Goal: Transaction & Acquisition: Purchase product/service

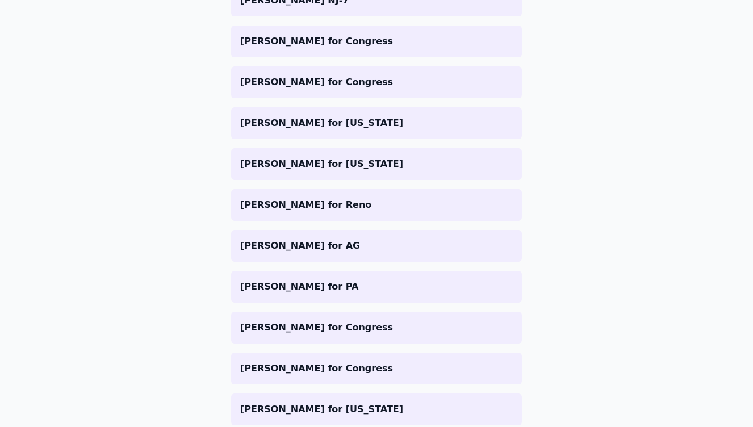
scroll to position [339, 0]
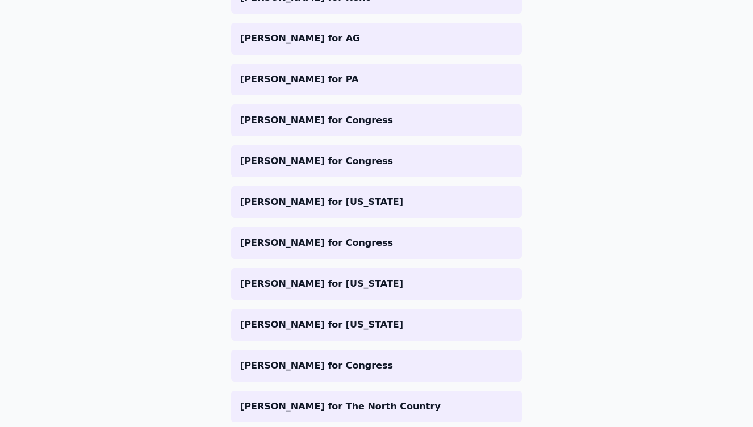
scroll to position [0, 0]
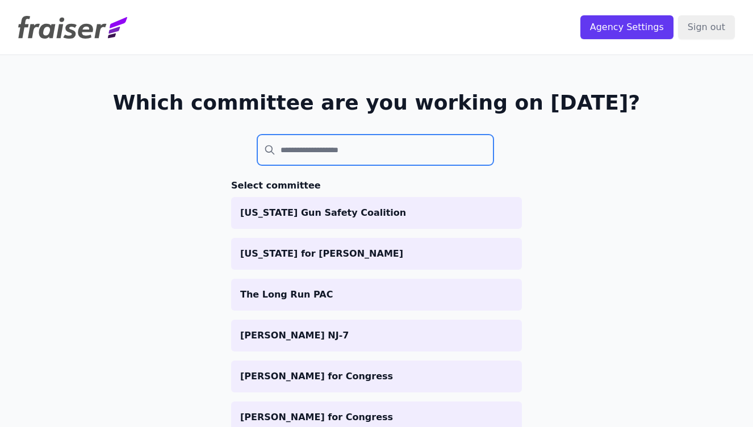
click at [381, 152] on input "search" at bounding box center [375, 150] width 236 height 31
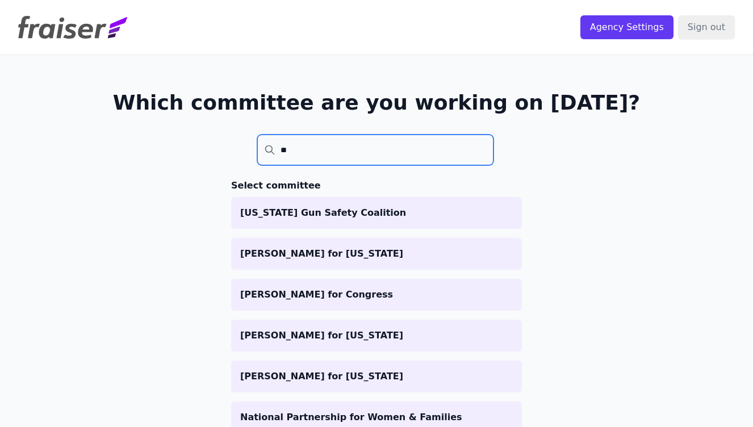
type input "*"
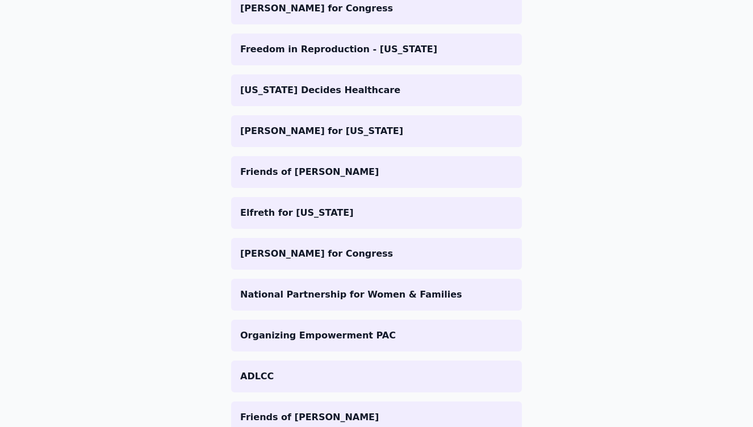
scroll to position [1465, 0]
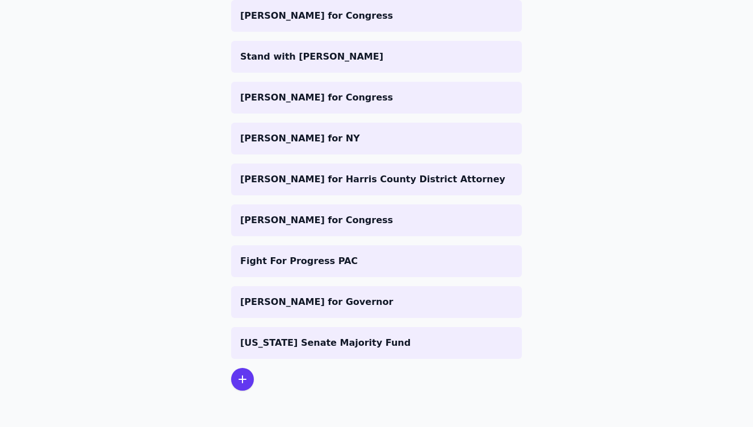
click at [239, 378] on icon at bounding box center [243, 380] width 14 height 14
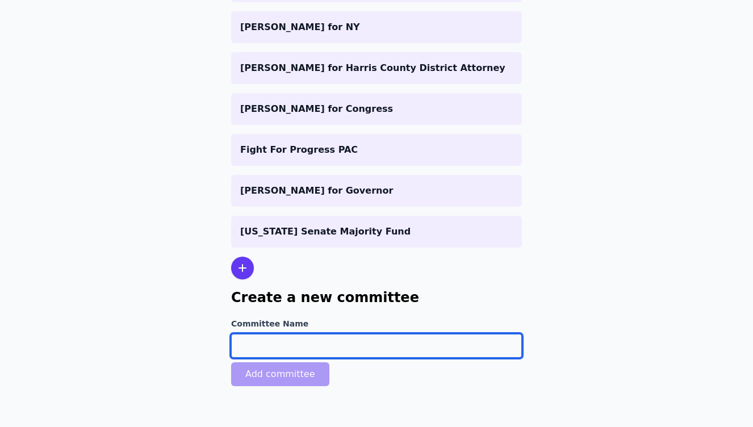
click at [259, 345] on input "Committee Name" at bounding box center [376, 346] width 291 height 24
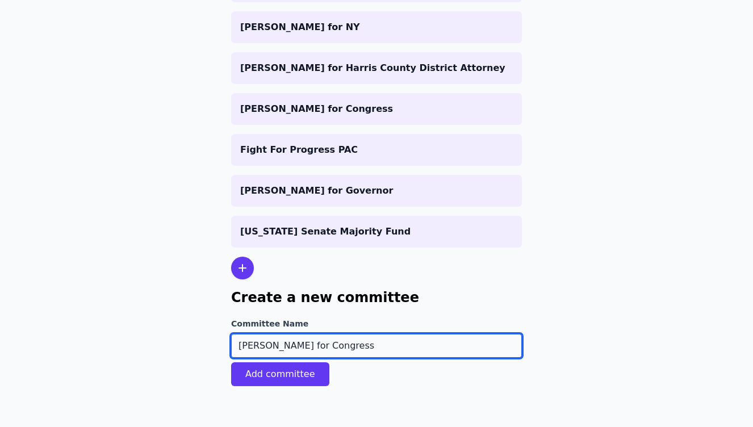
type input "[PERSON_NAME] for Congress"
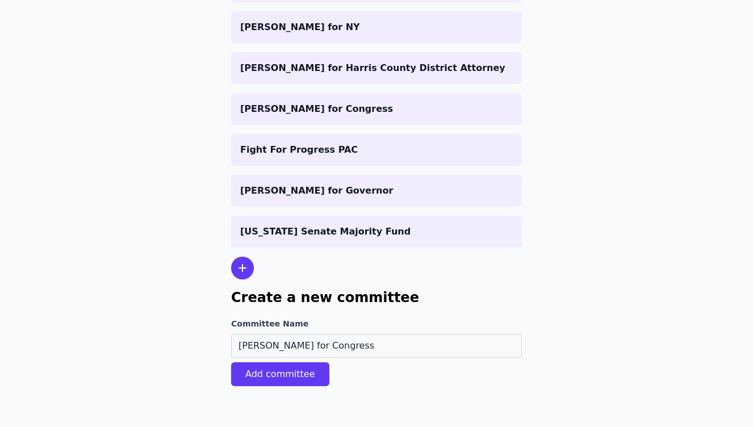
click at [242, 375] on button "Add committee" at bounding box center [280, 374] width 98 height 24
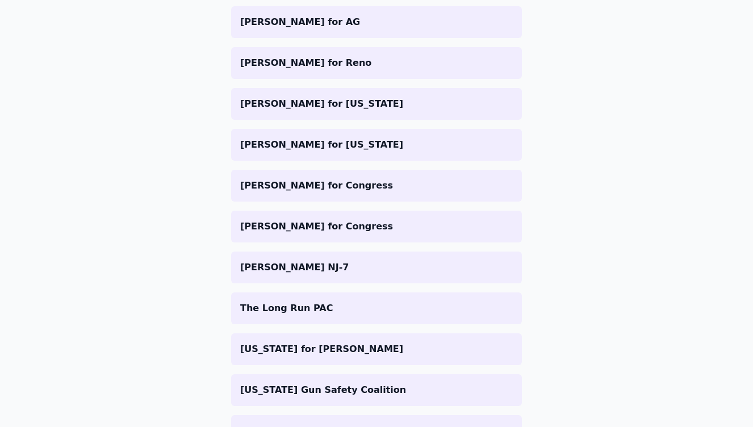
scroll to position [1545, 0]
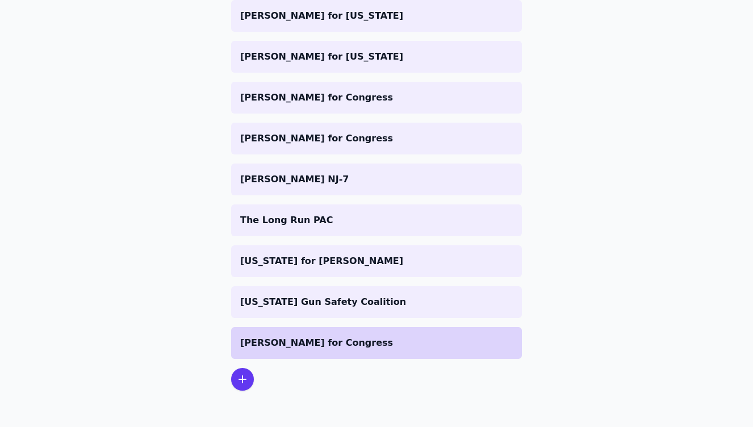
click at [286, 349] on p "[PERSON_NAME] for Congress" at bounding box center [376, 343] width 273 height 14
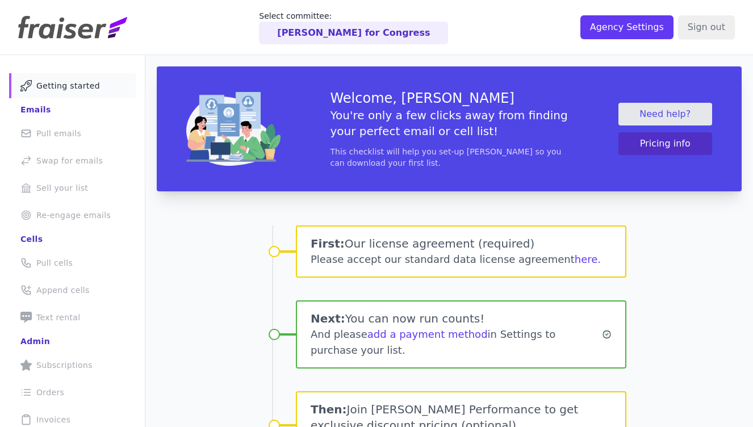
click at [177, 261] on div "Welcome, Amy You're only a few clicks away from finding your perfect email or c…" at bounding box center [449, 325] width 608 height 541
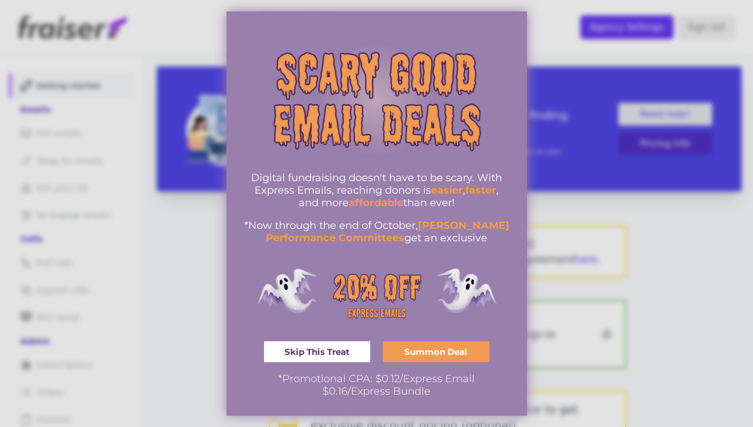
click at [421, 353] on span "Summon Deal" at bounding box center [436, 352] width 63 height 9
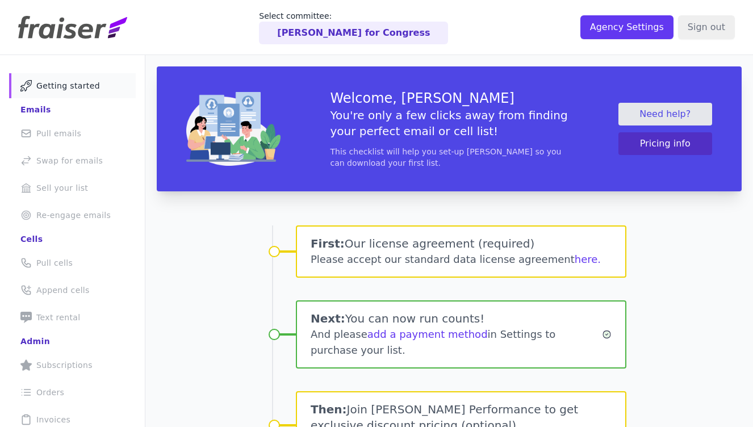
click at [82, 85] on span "Getting started" at bounding box center [68, 85] width 64 height 11
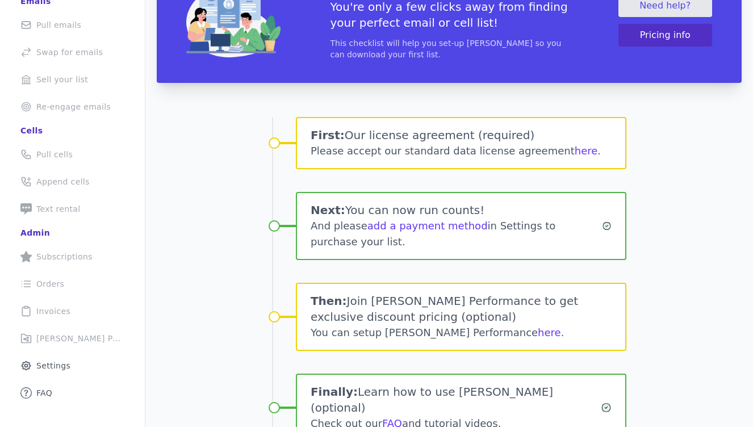
scroll to position [129, 0]
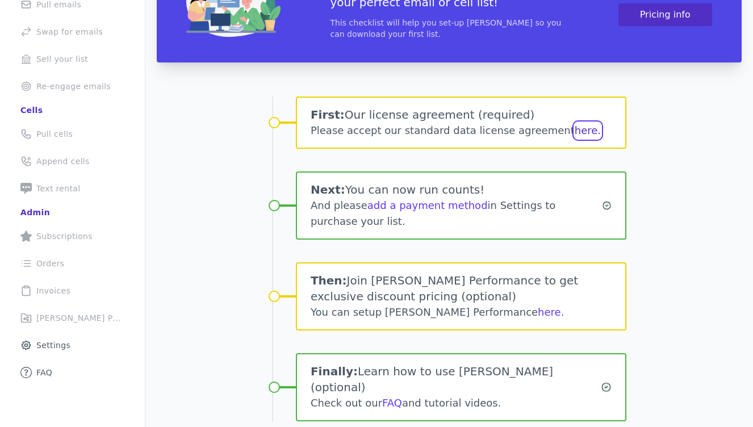
click at [575, 130] on button "here." at bounding box center [588, 131] width 26 height 16
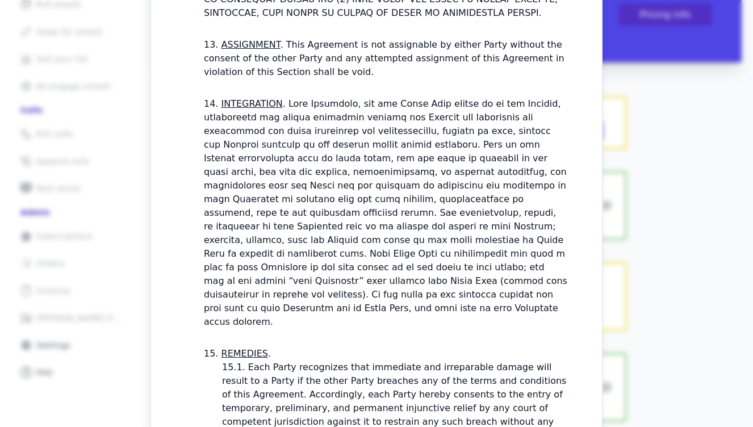
scroll to position [3443, 0]
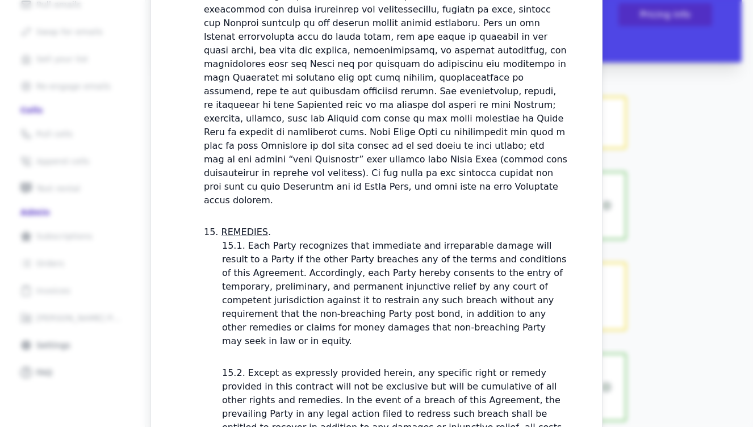
checkbox input "true"
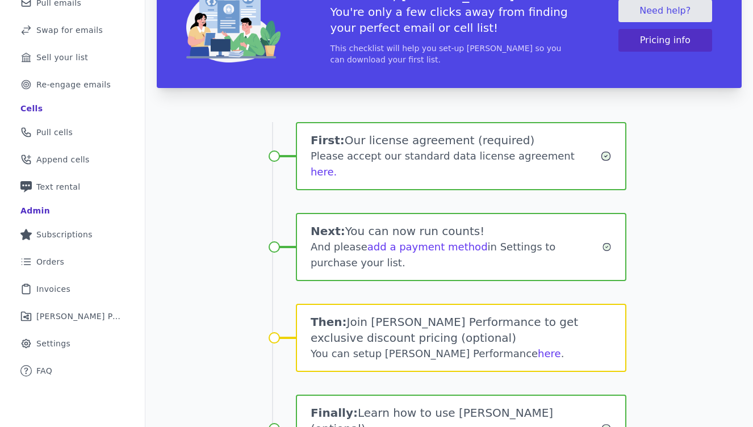
scroll to position [180, 0]
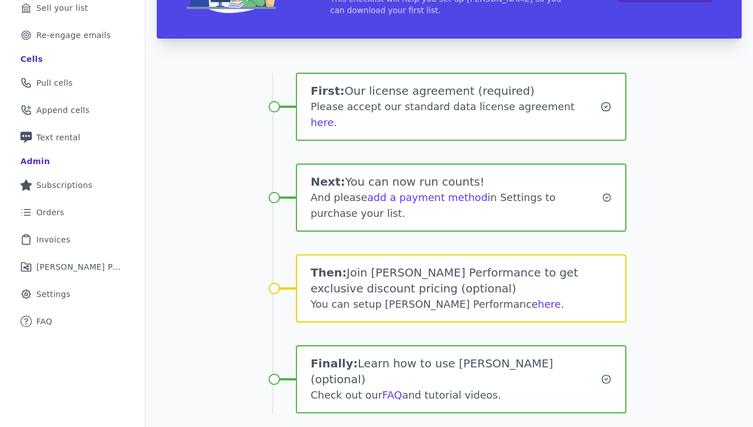
click at [213, 172] on div "Welcome, Amy You're only a few clicks away from finding your perfect email or c…" at bounding box center [449, 180] width 608 height 557
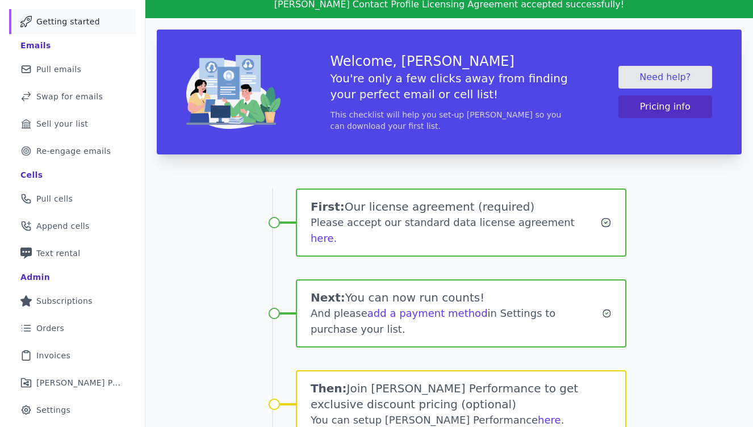
scroll to position [32, 0]
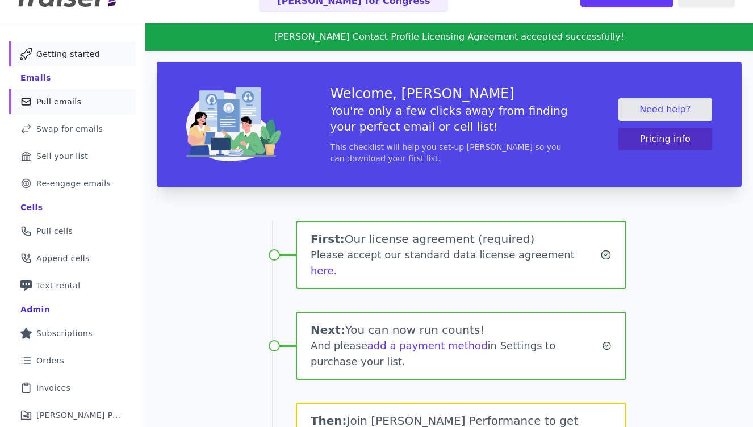
click at [64, 99] on span "Pull emails" at bounding box center [58, 101] width 45 height 11
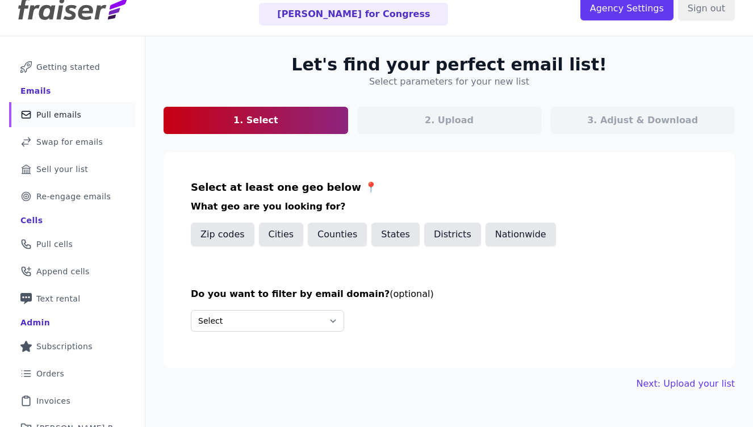
scroll to position [22, 0]
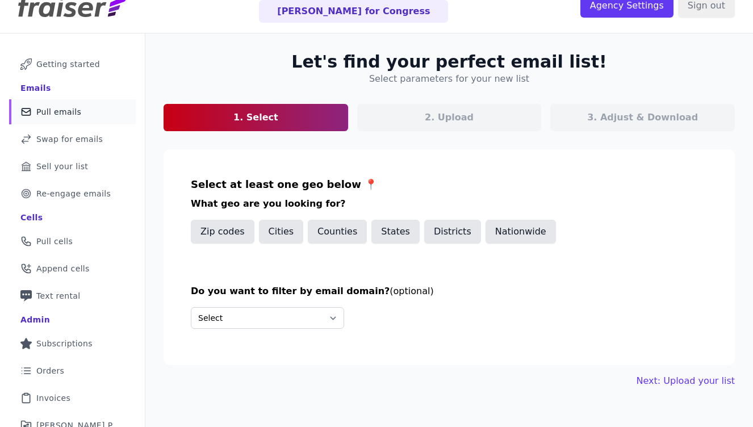
click at [395, 162] on section "Select at least one geo below 📍 What geo are you looking for? Zip codes Cities …" at bounding box center [450, 257] width 572 height 216
click at [393, 238] on button "States" at bounding box center [396, 232] width 48 height 24
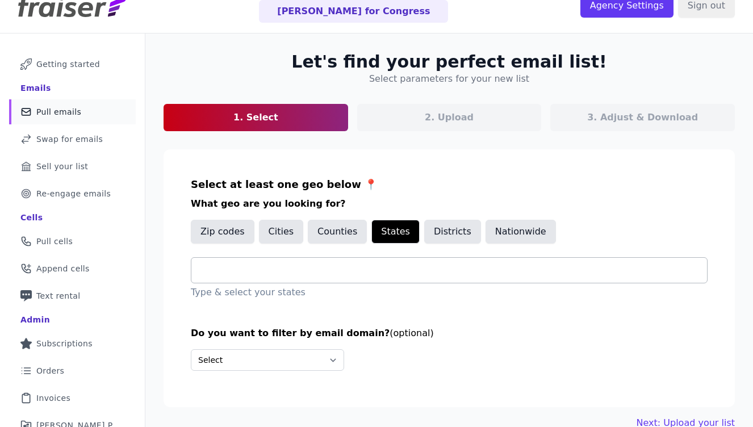
click at [205, 274] on input "text" at bounding box center [454, 271] width 507 height 14
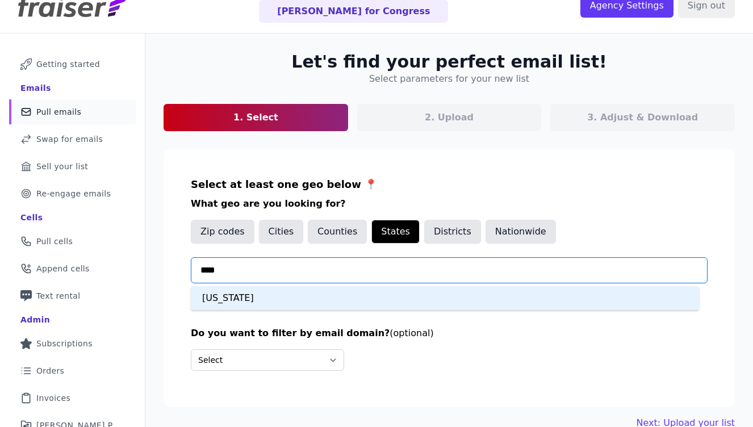
type input "*****"
click at [238, 295] on div "Texas" at bounding box center [445, 298] width 509 height 24
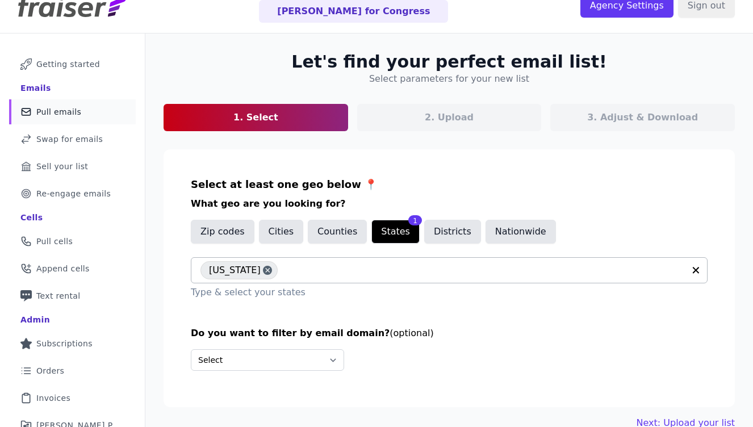
click at [324, 305] on section "Select at least one geo below 📍 What geo are you looking for? Zip codes Cities …" at bounding box center [450, 278] width 572 height 258
click at [248, 276] on div "Texas" at bounding box center [239, 270] width 77 height 18
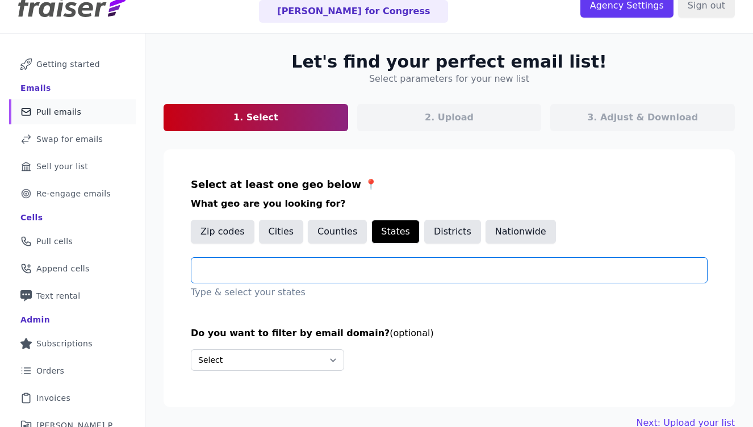
click at [241, 272] on input "text" at bounding box center [454, 271] width 507 height 14
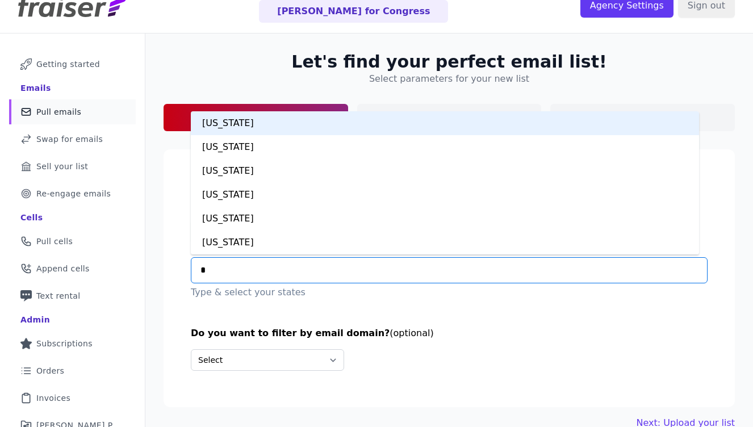
type input "**"
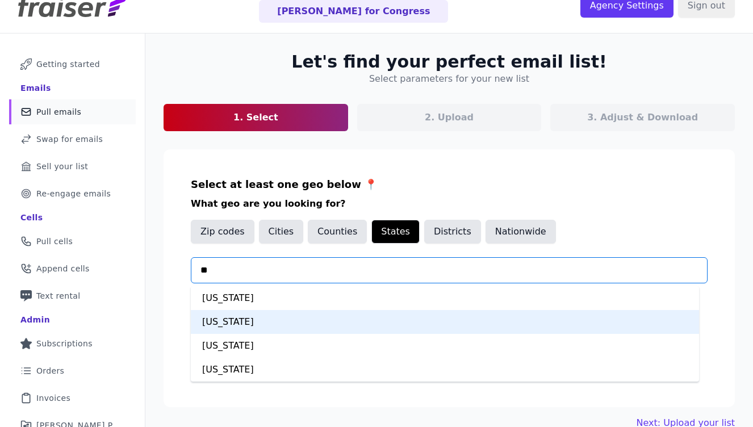
click at [218, 321] on div "[US_STATE]" at bounding box center [445, 322] width 509 height 24
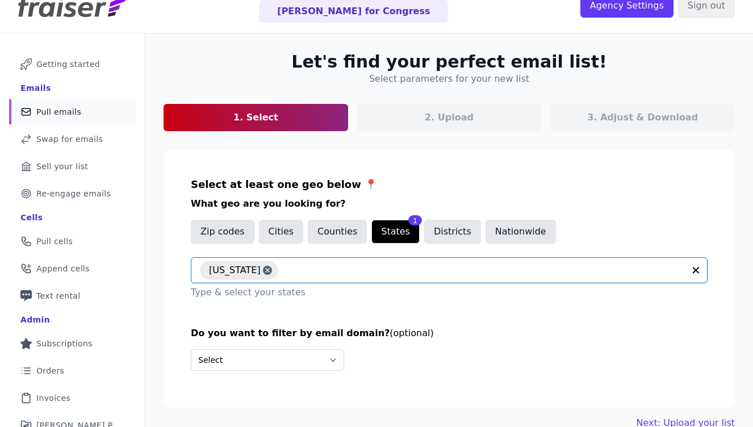
click at [369, 309] on section "Select at least one geo below 📍 What geo are you looking for? Zip codes Cities …" at bounding box center [450, 278] width 572 height 258
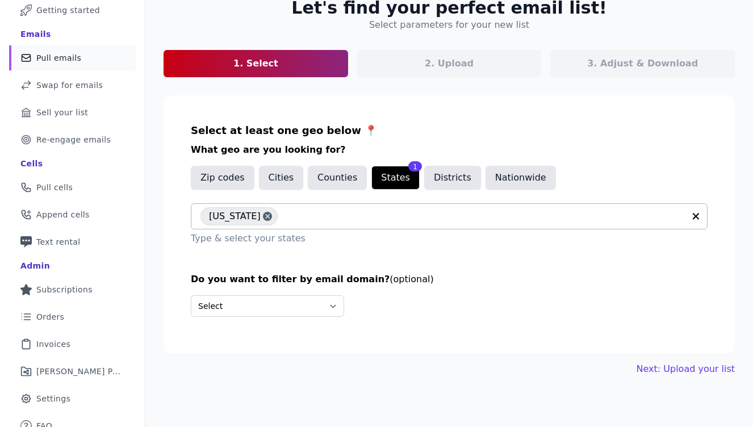
scroll to position [77, 0]
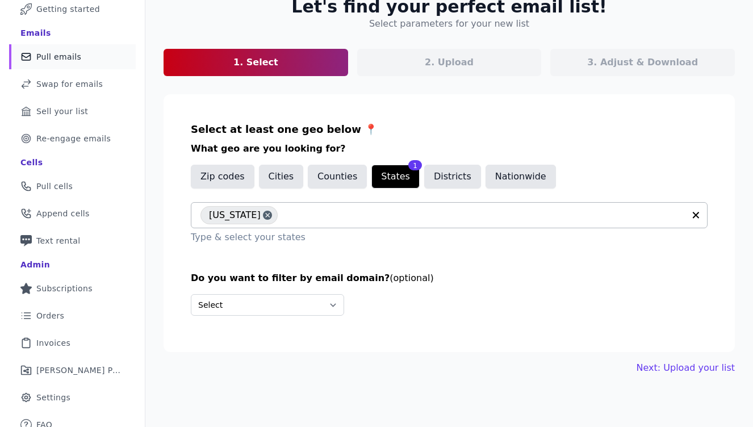
click at [510, 277] on h3 "Do you want to filter by email domain? (optional)" at bounding box center [449, 279] width 517 height 14
click at [689, 370] on link "Next: Upload your list" at bounding box center [686, 368] width 98 height 14
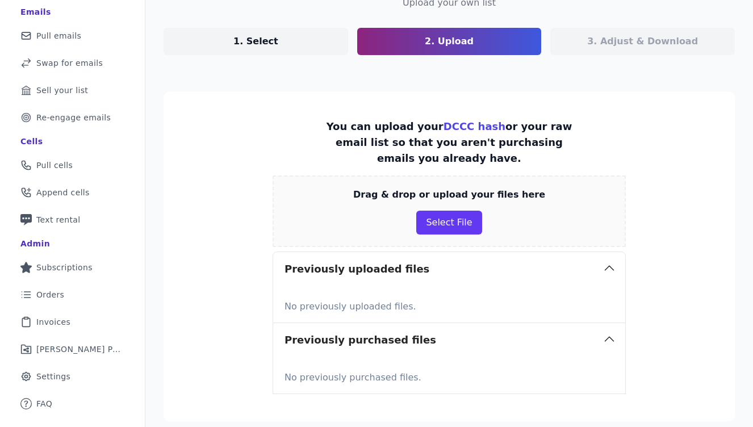
scroll to position [55, 0]
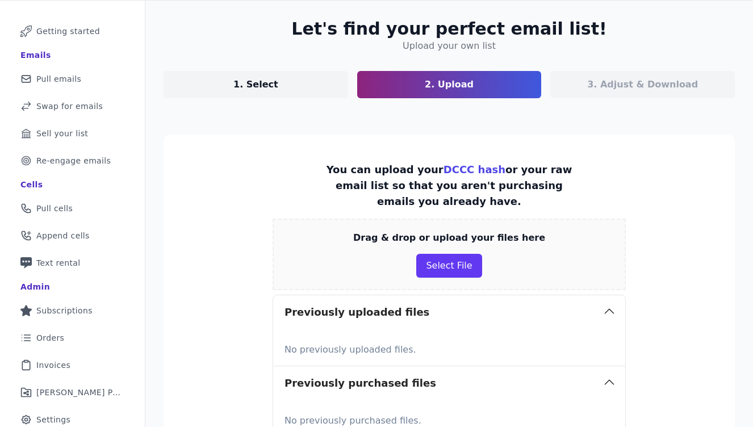
click at [449, 168] on link "DCCC hash" at bounding box center [475, 170] width 62 height 12
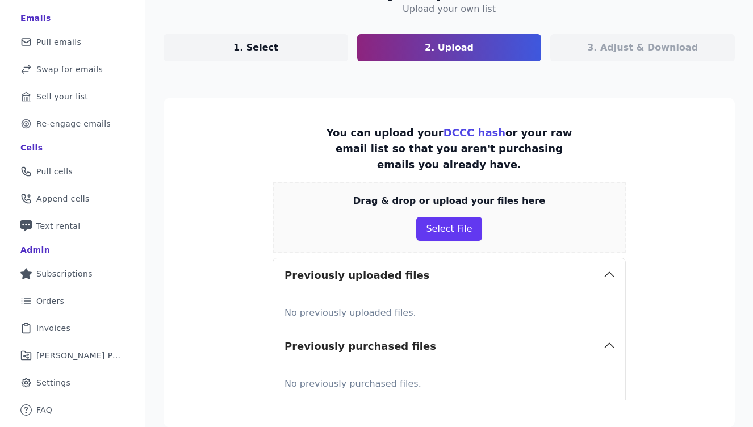
scroll to position [91, 0]
click at [235, 206] on section "You can upload your DCCC hash or your raw email list so that you aren't purchas…" at bounding box center [450, 263] width 572 height 330
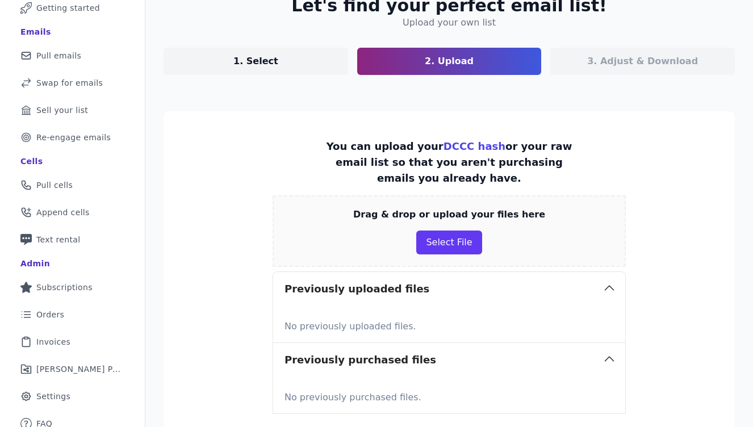
scroll to position [78, 0]
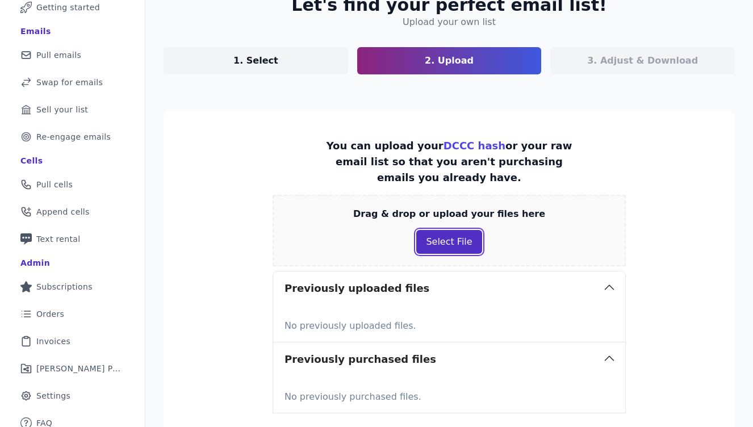
click at [438, 241] on button "Select File" at bounding box center [448, 242] width 65 height 24
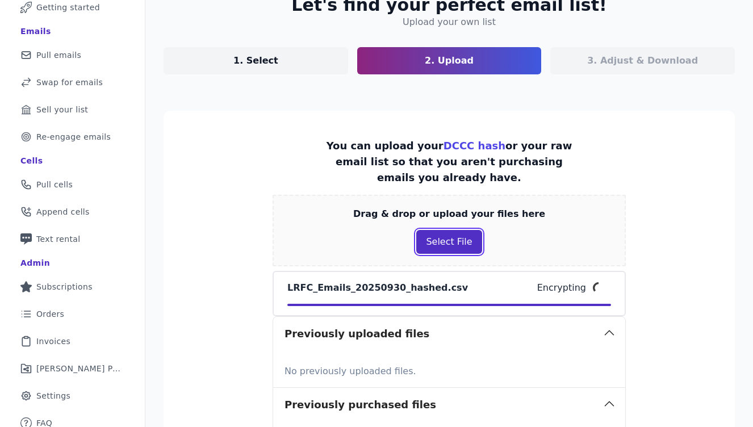
click at [444, 241] on button "Select File" at bounding box center [448, 242] width 65 height 24
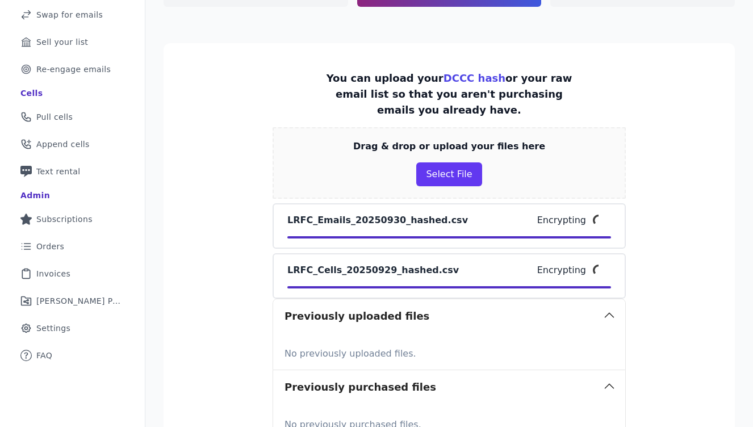
click at [678, 262] on section "You can upload your DCCC hash or your raw email list so that you aren't purchas…" at bounding box center [450, 256] width 572 height 426
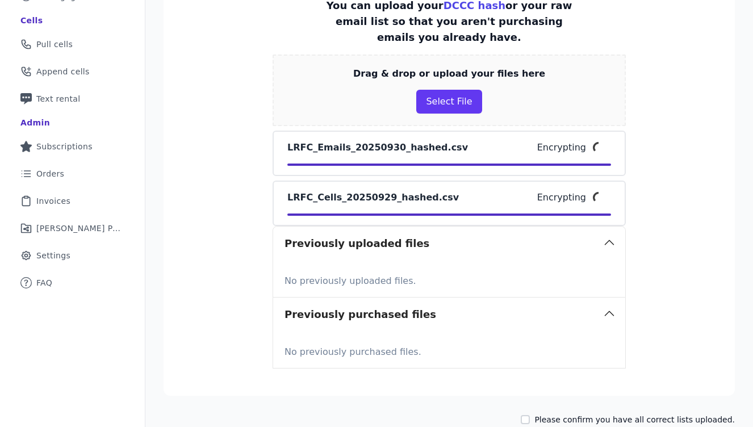
scroll to position [226, 0]
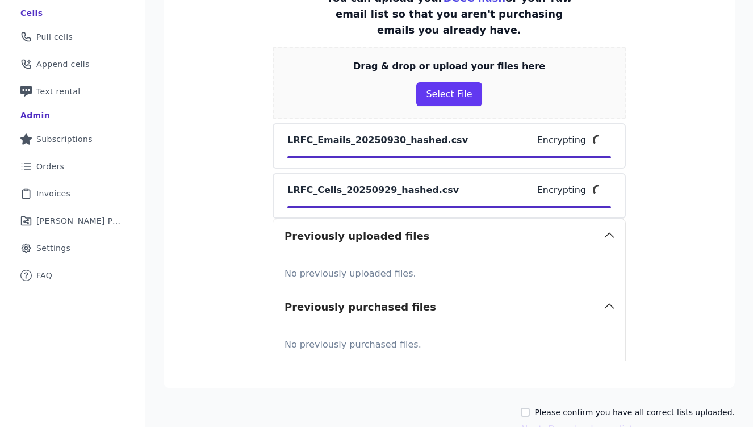
click at [670, 186] on section "You can upload your DCCC hash or your raw email list so that you aren't purchas…" at bounding box center [450, 176] width 572 height 426
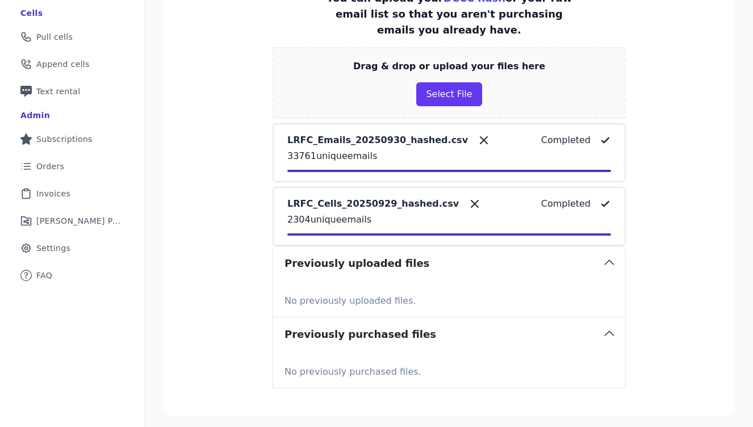
click at [662, 172] on section "You can upload your DCCC hash or your raw email list so that you aren't purchas…" at bounding box center [450, 189] width 572 height 453
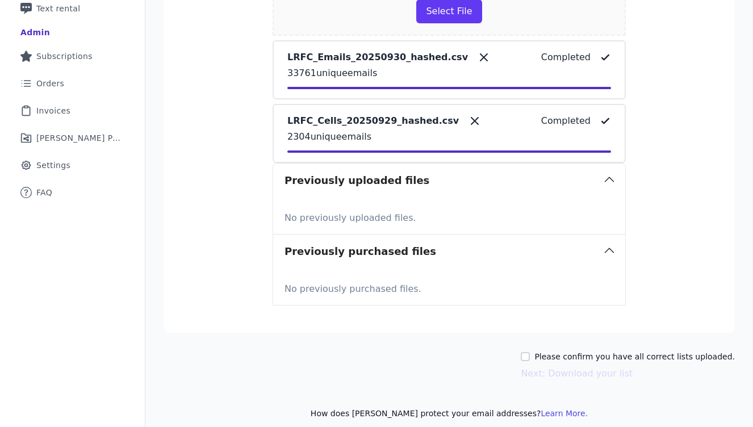
scroll to position [307, 0]
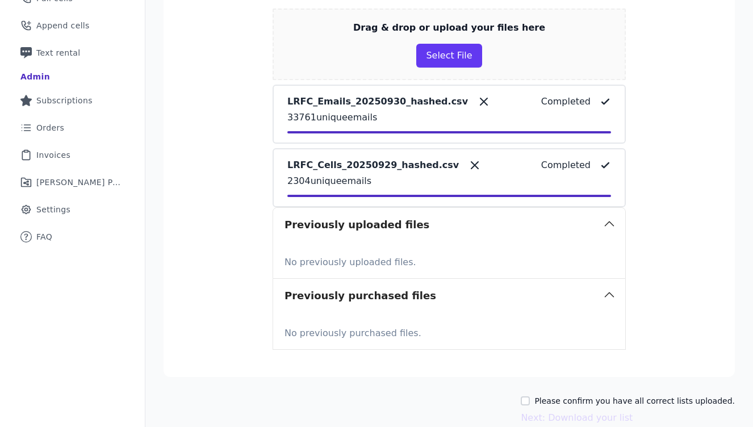
click at [662, 172] on section "You can upload your DCCC hash or your raw email list so that you aren't purchas…" at bounding box center [450, 150] width 572 height 453
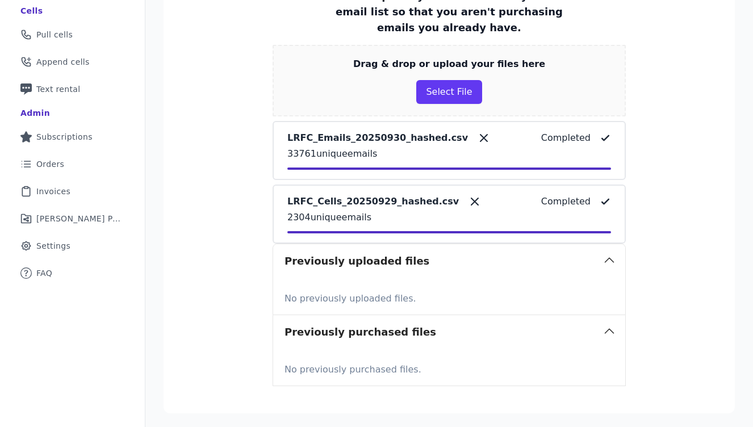
scroll to position [319, 0]
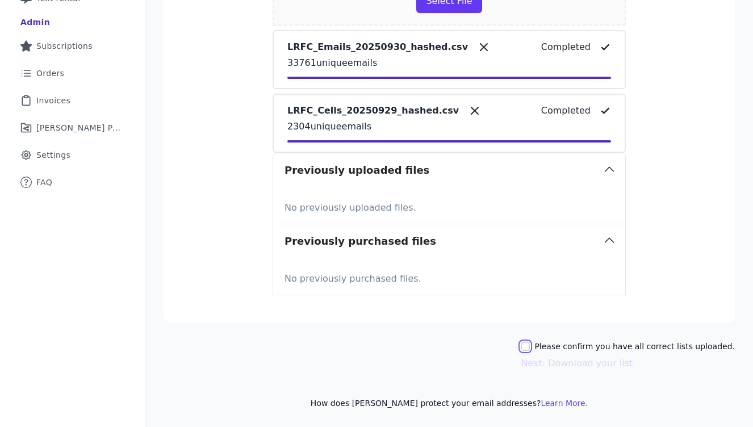
click at [530, 347] on input "Please confirm you have all correct lists uploaded." at bounding box center [525, 346] width 9 height 9
checkbox input "true"
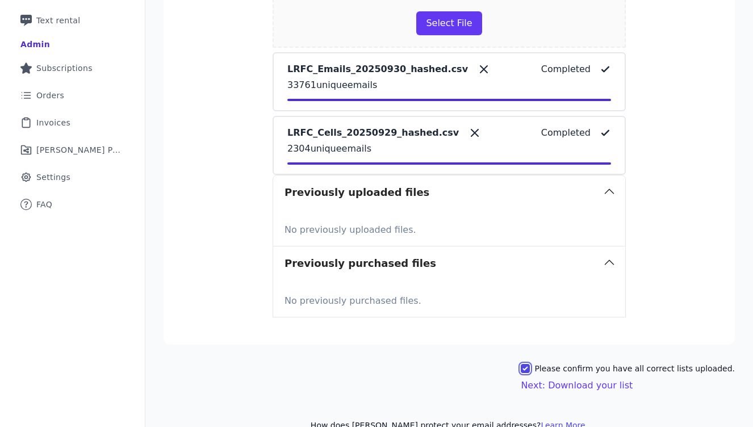
scroll to position [299, 0]
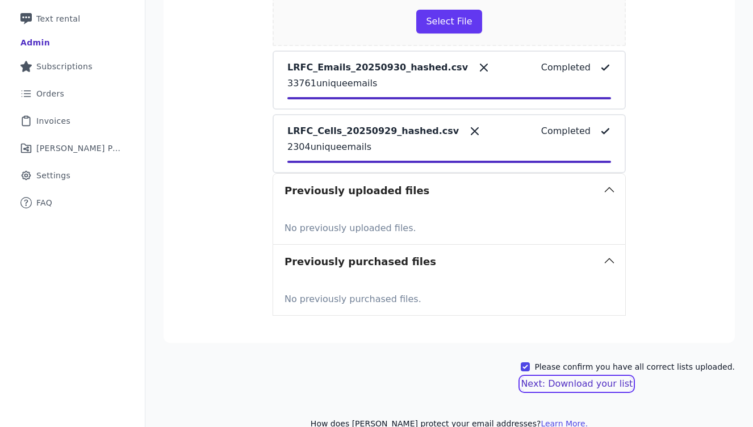
click at [588, 381] on button "Next: Download your list" at bounding box center [577, 384] width 112 height 14
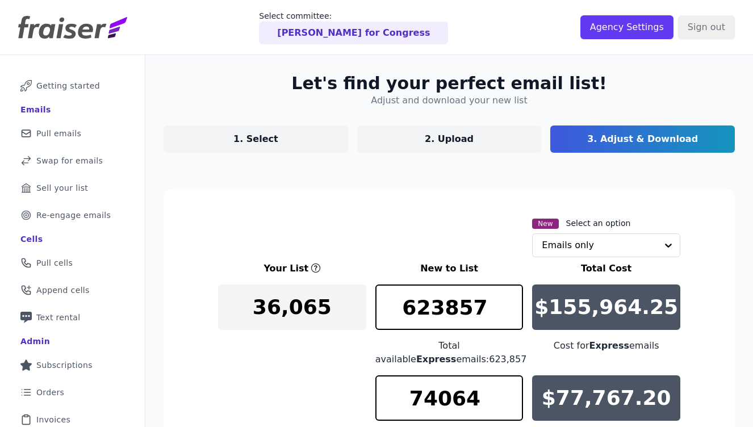
click at [395, 186] on div "Let's find your perfect email list! Adjust and download your new list 1. Select…" at bounding box center [449, 368] width 608 height 626
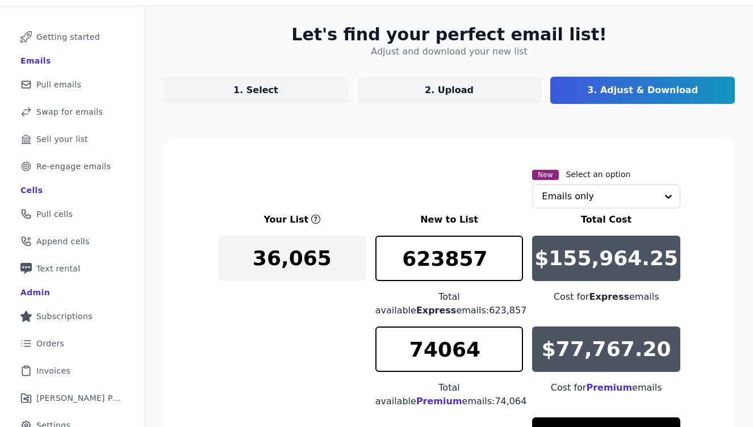
scroll to position [52, 0]
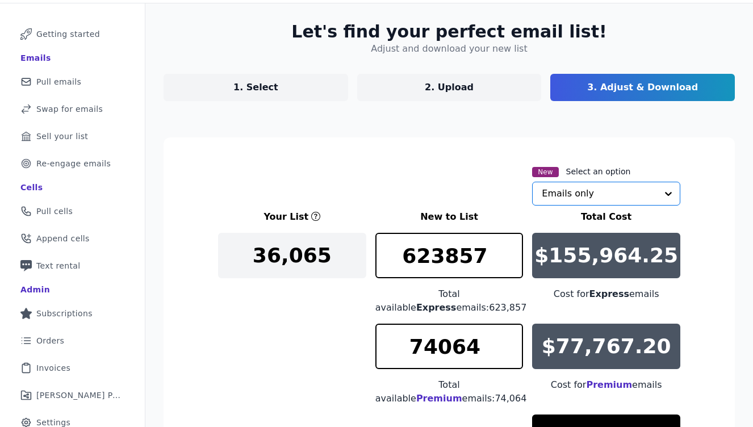
click at [605, 197] on input "text" at bounding box center [599, 193] width 115 height 23
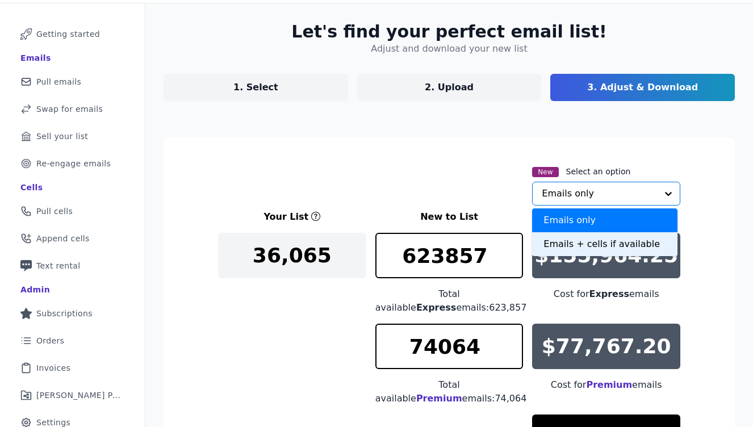
click at [592, 237] on div "Emails + cells if available" at bounding box center [604, 244] width 145 height 24
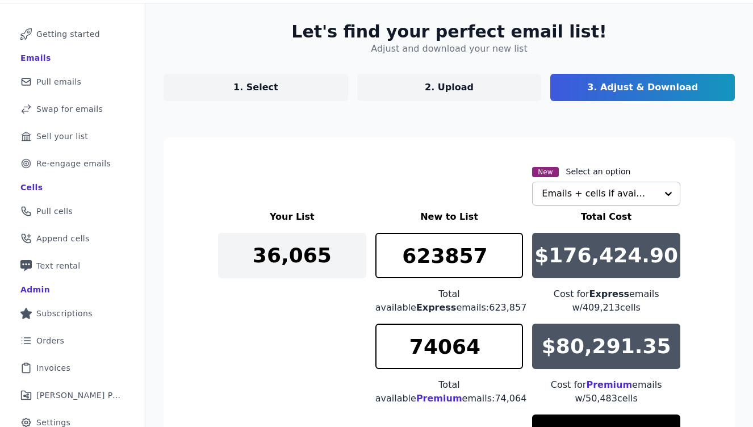
click at [439, 154] on section "New Select an option Emails + cells if available Your List New to List Total Co…" at bounding box center [450, 380] width 572 height 487
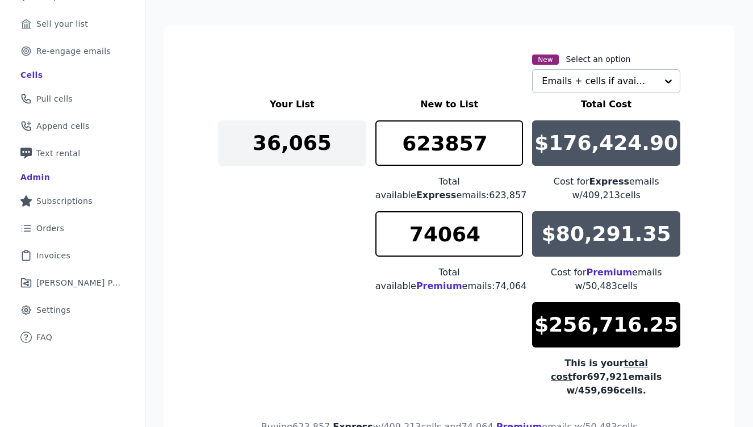
scroll to position [165, 0]
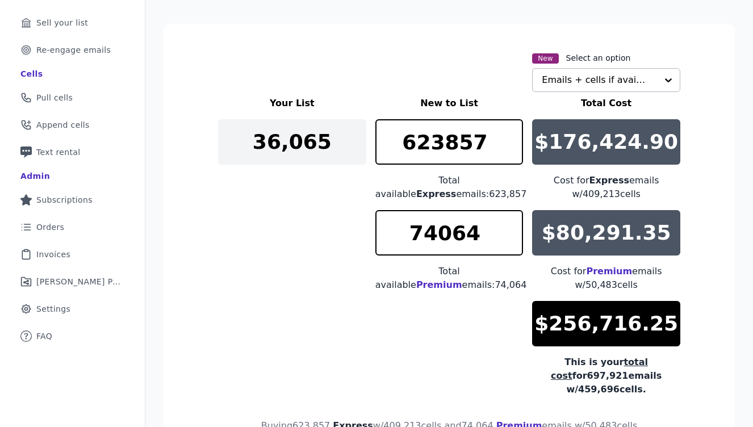
click at [431, 41] on section "New Select an option Emails + cells if available Your List New to List Total Co…" at bounding box center [450, 267] width 572 height 487
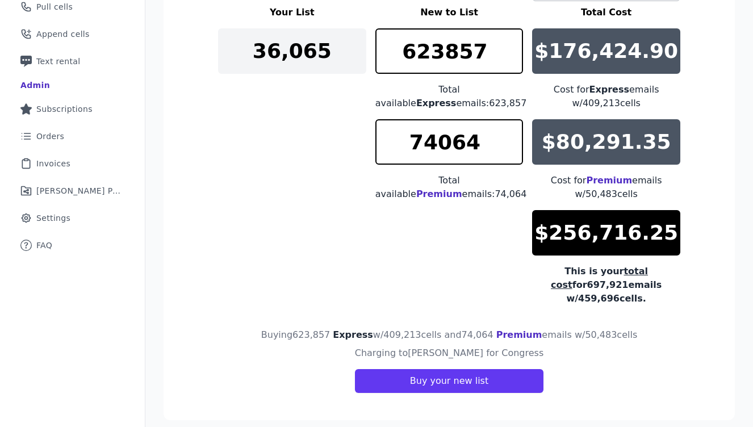
scroll to position [268, 0]
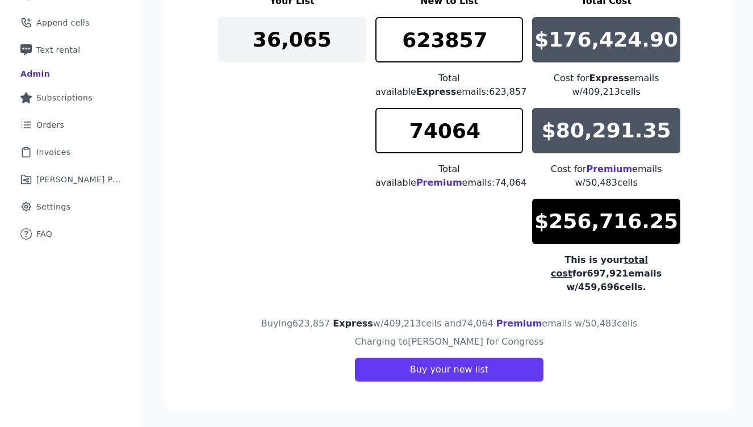
click at [303, 219] on div "Your List New to List Total Cost 36,065 623857 Total available Express emails: …" at bounding box center [449, 144] width 462 height 300
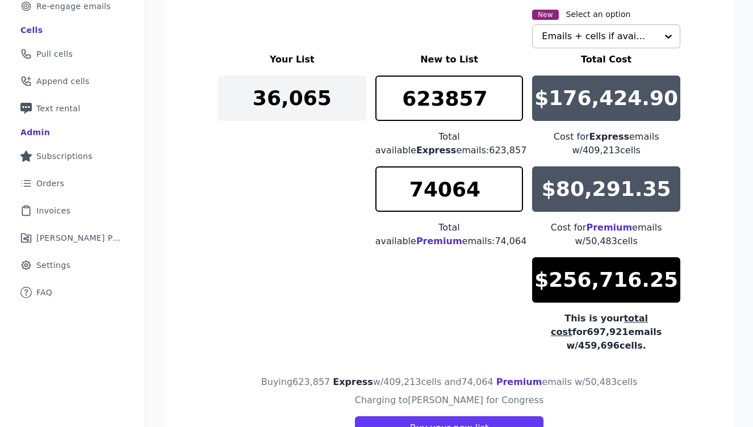
scroll to position [208, 0]
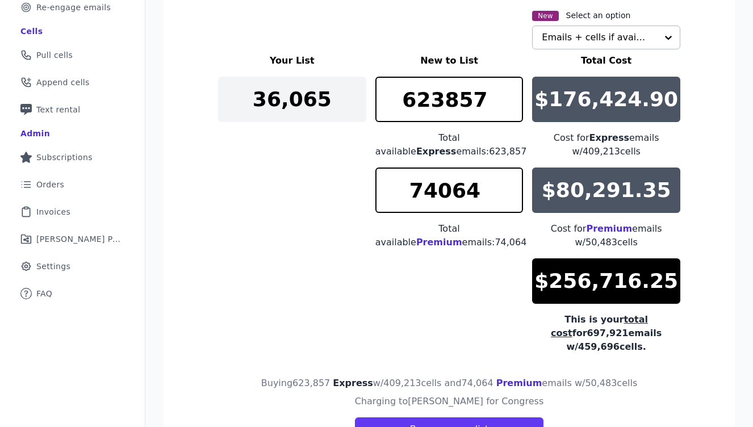
click at [303, 219] on div "Your List New to List Total Cost 36,065 623857 Total available Express emails: …" at bounding box center [449, 204] width 462 height 300
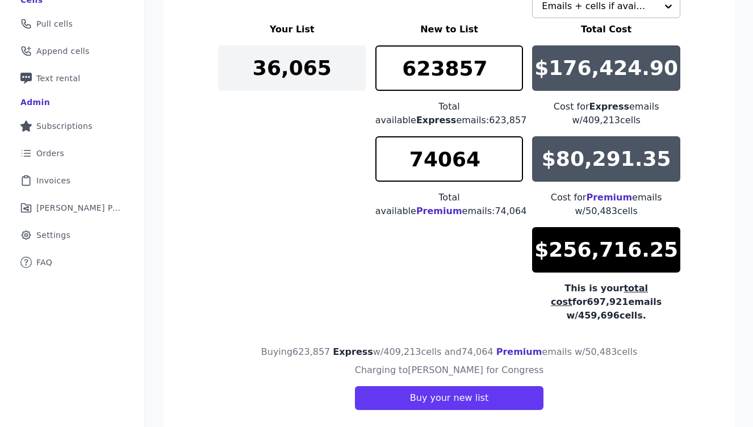
scroll to position [242, 0]
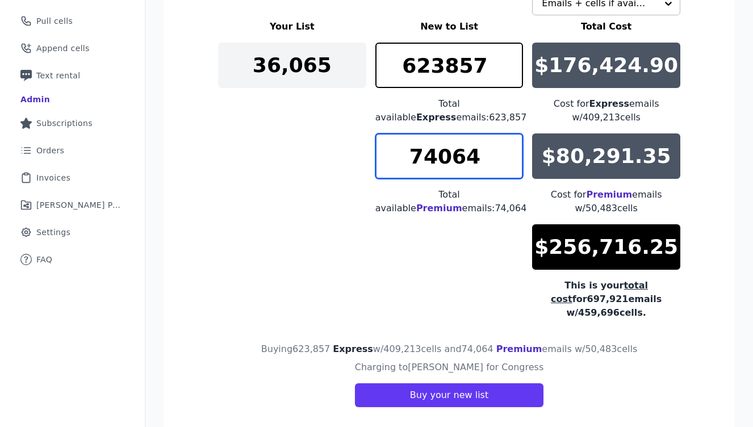
click at [439, 156] on input "74064" at bounding box center [450, 156] width 148 height 45
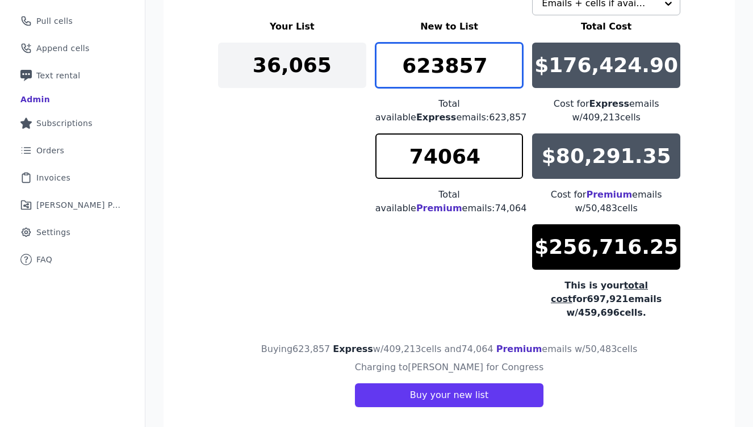
click at [456, 72] on input "623857" at bounding box center [450, 65] width 148 height 45
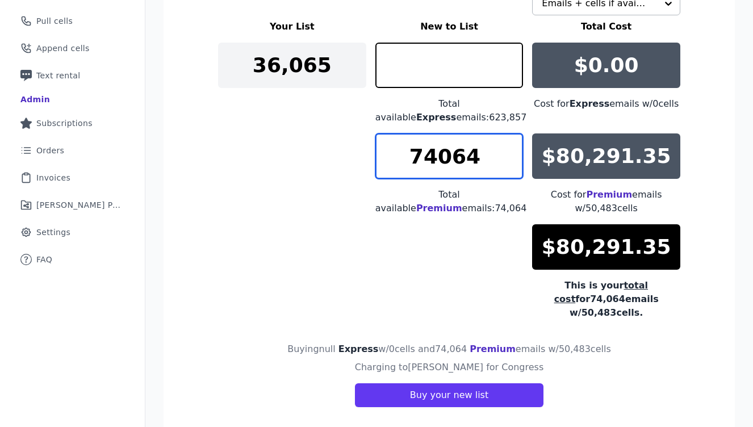
type input "0"
click at [451, 157] on input "74064" at bounding box center [450, 156] width 148 height 45
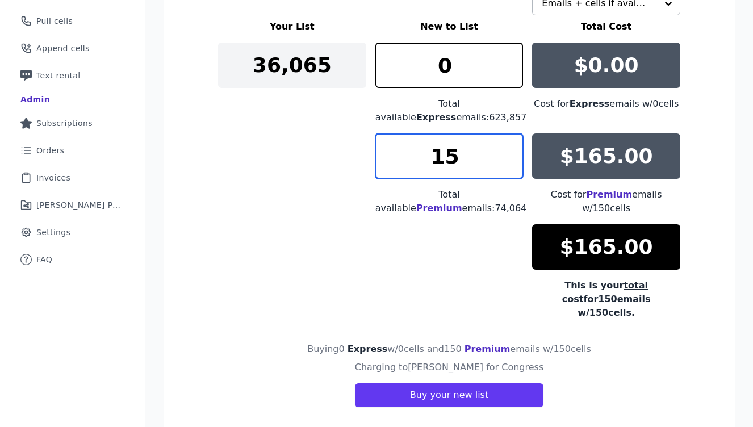
type input "1"
type input "2"
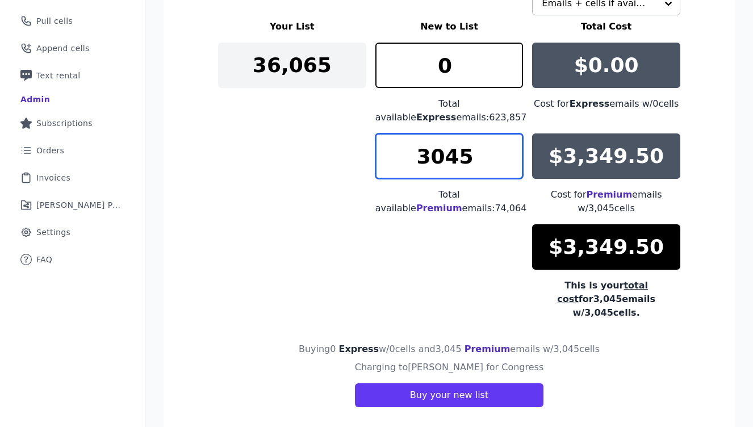
type input "3045"
click at [287, 181] on div "Your List New to List Total Cost 36,065 0 Total available Express emails: 623,8…" at bounding box center [449, 170] width 462 height 300
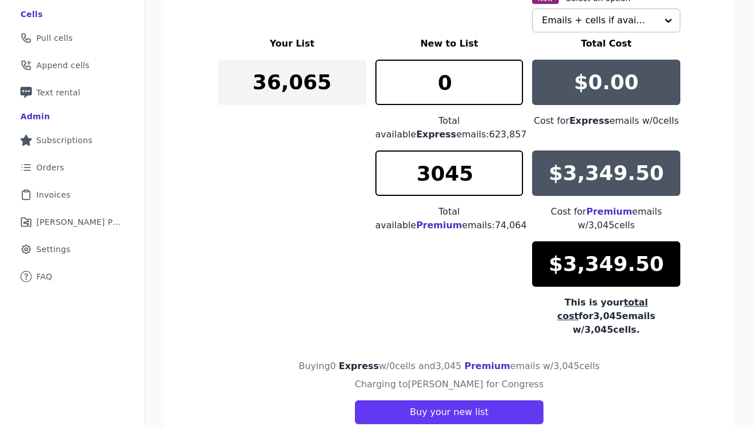
scroll to position [226, 0]
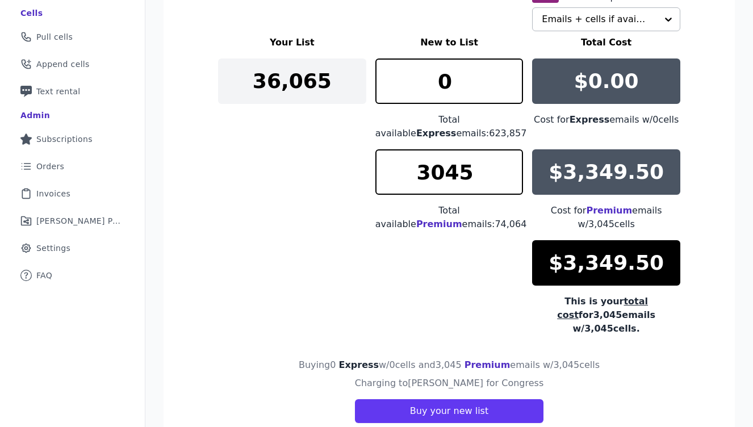
click at [264, 209] on div "Your List New to List Total Cost 36,065 0 Total available Express emails: 623,8…" at bounding box center [449, 186] width 462 height 300
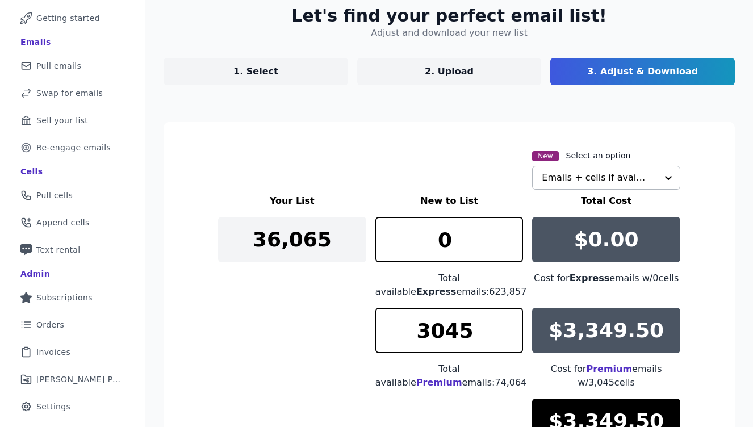
scroll to position [0, 0]
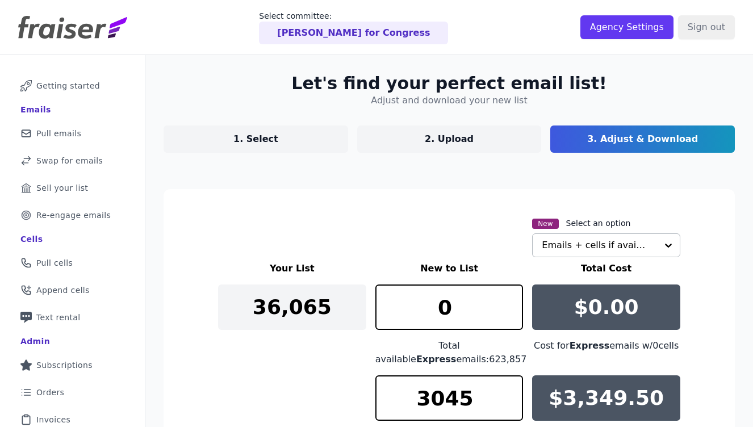
click at [290, 145] on link "1. Select" at bounding box center [256, 139] width 185 height 27
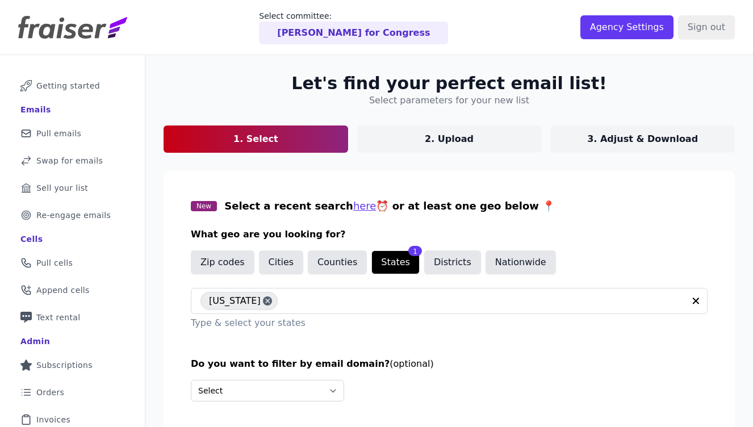
click at [641, 134] on p "3. Adjust & Download" at bounding box center [642, 139] width 111 height 14
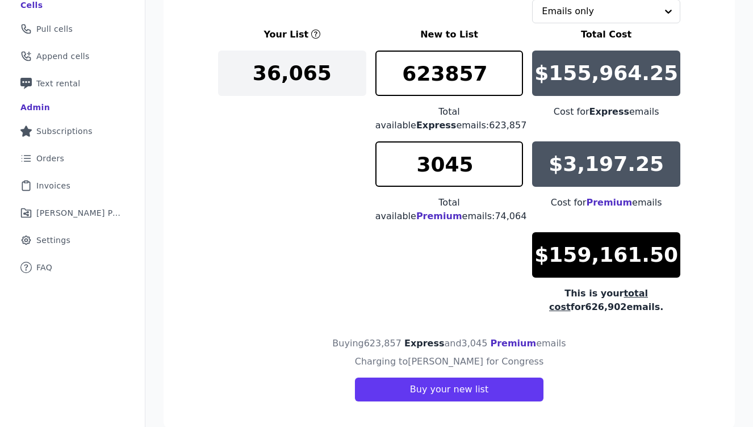
scroll to position [233, 0]
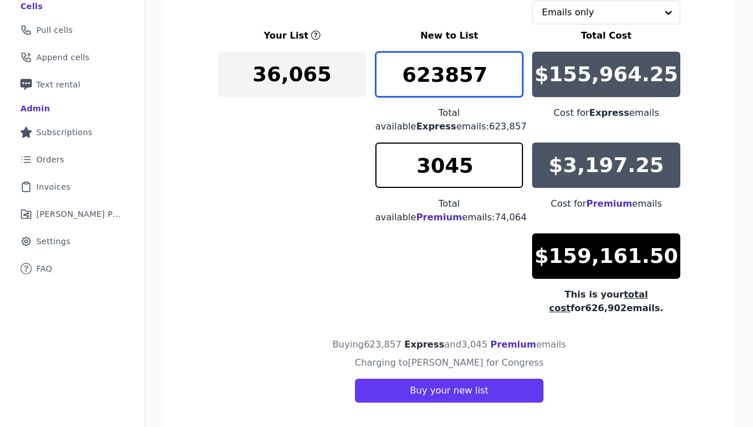
click at [480, 82] on input "623857" at bounding box center [450, 74] width 148 height 45
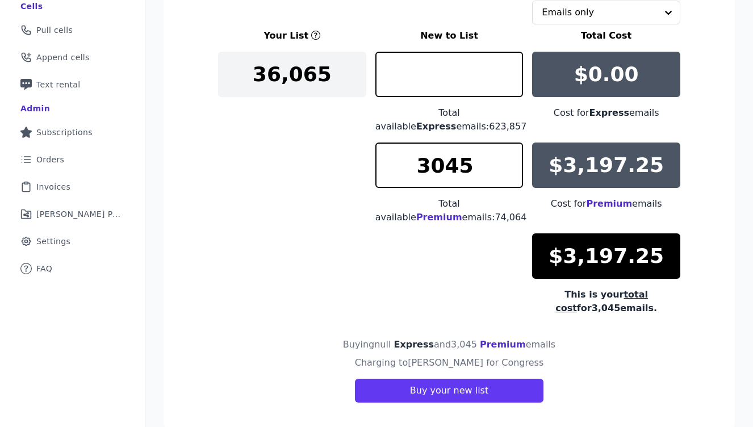
type input "0"
click at [333, 160] on div "Your List New to List Total Cost 36,065 0 Total available Express emails: 623,8…" at bounding box center [449, 172] width 462 height 286
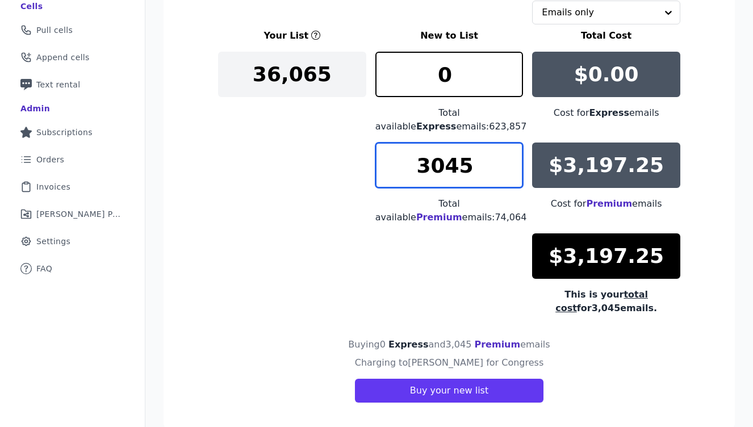
click at [476, 169] on input "3045" at bounding box center [450, 165] width 148 height 45
click at [274, 166] on div "Your List New to List Total Cost 36,065 0 Total available Express emails: 623,8…" at bounding box center [449, 172] width 462 height 286
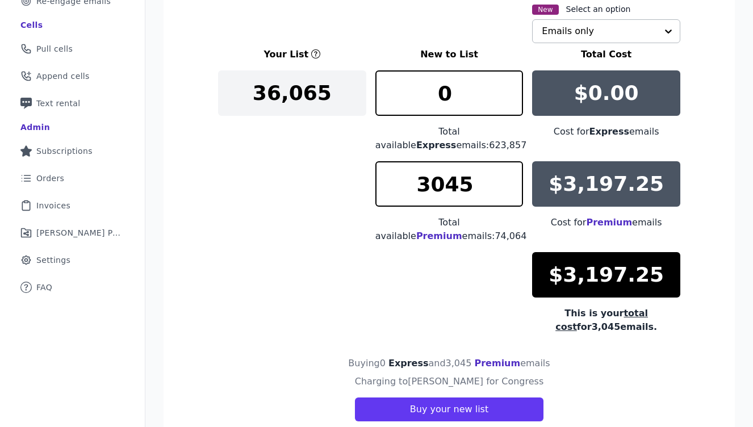
click at [641, 32] on input "text" at bounding box center [599, 31] width 115 height 23
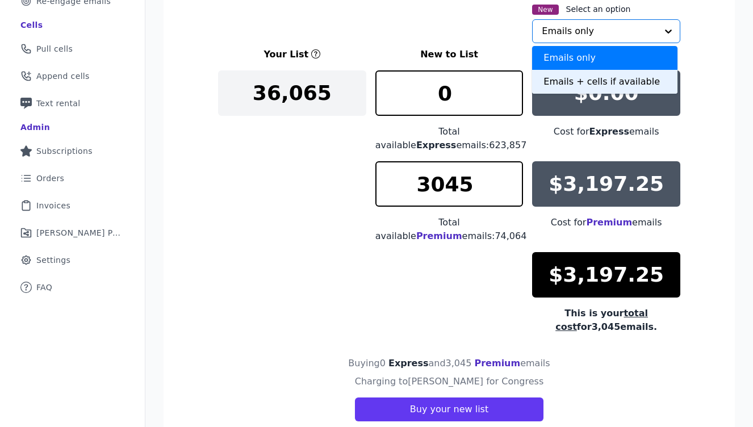
click at [601, 76] on div "Emails + cells if available" at bounding box center [604, 82] width 145 height 24
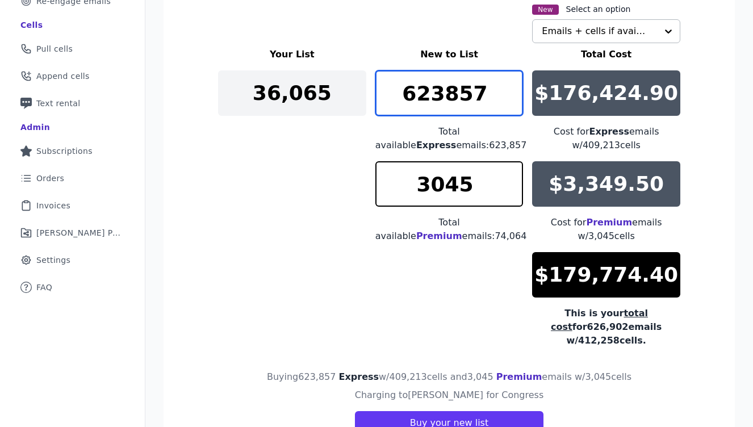
click at [452, 87] on input "623857" at bounding box center [450, 92] width 148 height 45
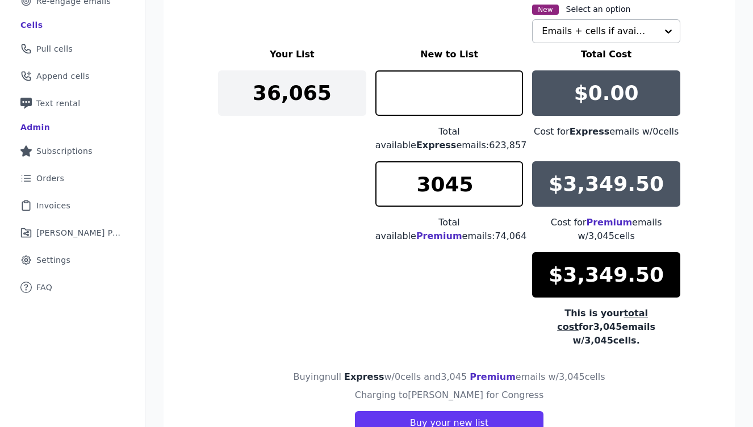
type input "0"
click at [268, 188] on div "Your List New to List Total Cost 36,065 0 Total available Express emails: 623,8…" at bounding box center [449, 198] width 462 height 300
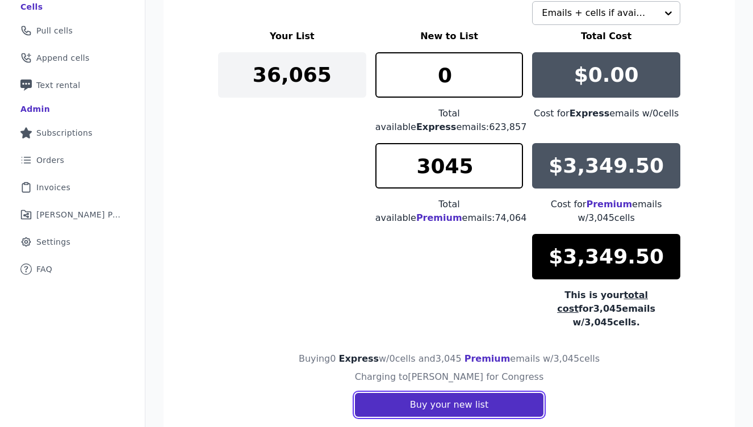
click at [413, 393] on button "Buy your new list" at bounding box center [449, 405] width 189 height 24
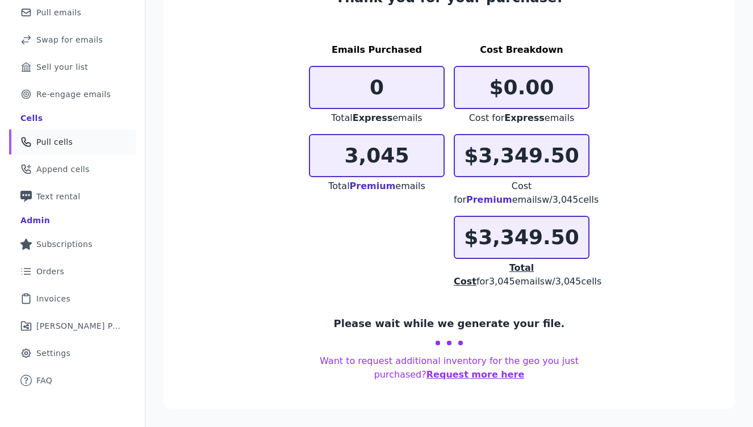
scroll to position [106, 0]
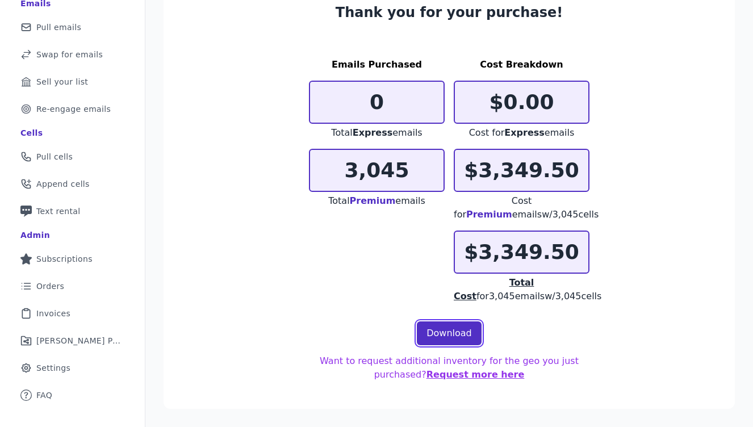
click at [441, 326] on link "Download" at bounding box center [449, 334] width 65 height 24
